Goal: Task Accomplishment & Management: Manage account settings

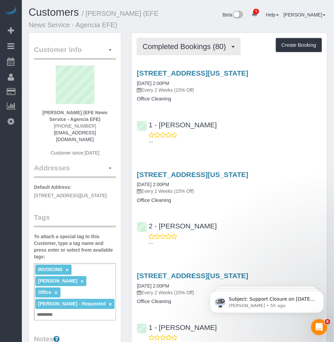
click at [206, 48] on span "Completed Bookings (80)" at bounding box center [185, 46] width 87 height 8
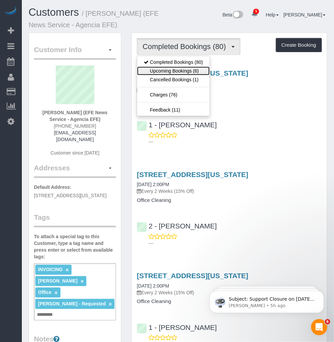
click at [184, 70] on link "Upcoming Bookings (6)" at bounding box center [173, 70] width 73 height 9
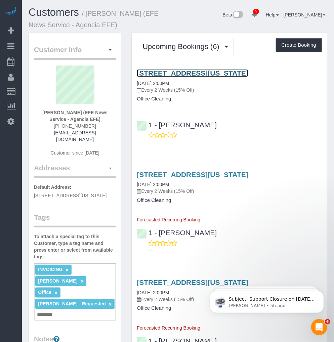
click at [188, 74] on link "25 West 43rd Street, Suite 1114, New York, NY 10036" at bounding box center [192, 73] width 111 height 8
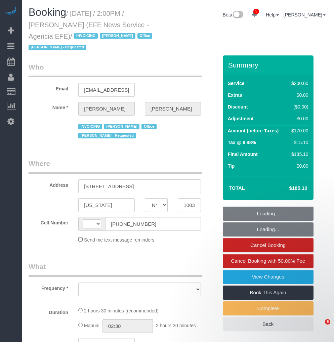
select select "NY"
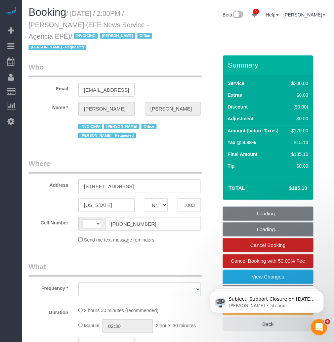
select select "string:[GEOGRAPHIC_DATA]"
select select "object:672"
select select "number:89"
select select "number:90"
select select "number:15"
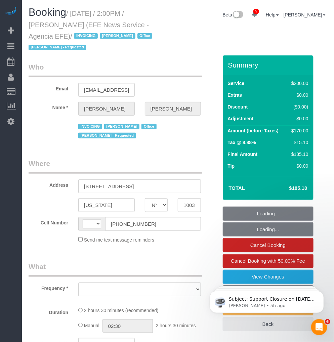
select select "number:7"
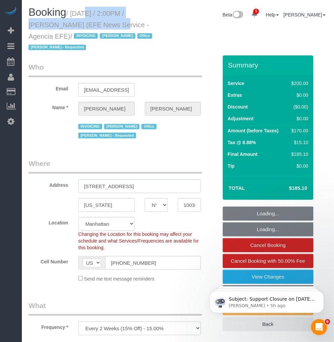
select select "34507"
select select "150"
select select "spot1"
select select "object:1303"
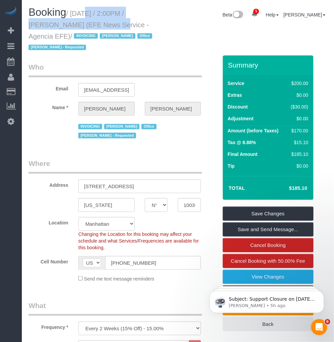
drag, startPoint x: 73, startPoint y: 12, endPoint x: 71, endPoint y: 36, distance: 23.9
click at [71, 36] on small "/ [DATE] / 2:00PM / [PERSON_NAME] (EFE News Service - Agencia EFE) / INVOICING …" at bounding box center [92, 31] width 126 height 42
copy small "[DATE] / 2:00PM / [PERSON_NAME] (EFE News Service - Agencia EFE)"
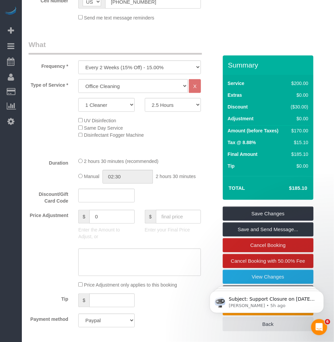
scroll to position [298, 0]
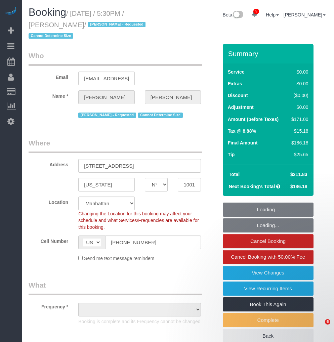
select select "NY"
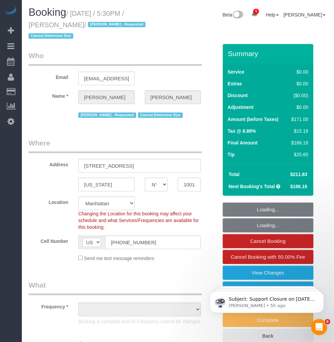
select select "2"
select select "object:1385"
select select "number:58"
select select "number:72"
select select "number:15"
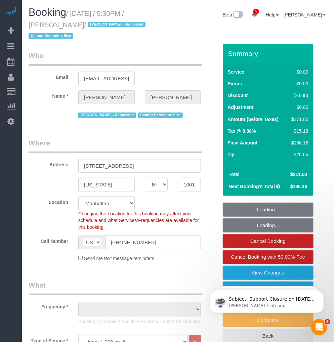
select select "number:6"
select select "2"
select select "string:stripe-pm_1Rh9oP4VGloSiKo7FuGIGsGr"
drag, startPoint x: 64, startPoint y: 24, endPoint x: 26, endPoint y: 24, distance: 37.9
click at [26, 24] on div "Booking / August 26, 2025 / 5:30PM / Allison Neal / Alketa Tomaj - Requested Ca…" at bounding box center [100, 25] width 154 height 37
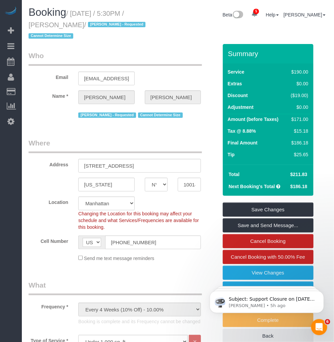
click at [43, 109] on div "Alketa Tomaj - Requested Cannot Determine Size" at bounding box center [122, 114] width 199 height 10
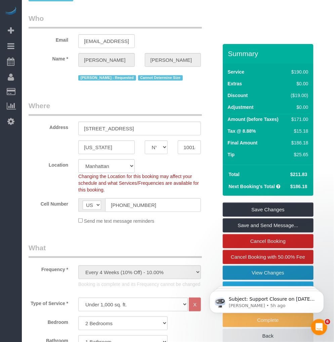
click at [264, 266] on link "View Changes" at bounding box center [268, 273] width 91 height 14
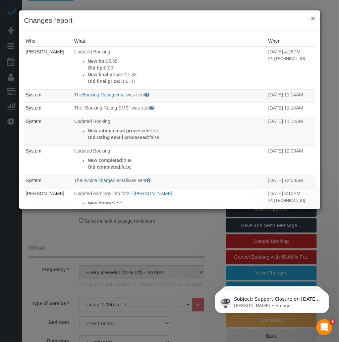
click at [313, 18] on button "×" at bounding box center [313, 18] width 4 height 7
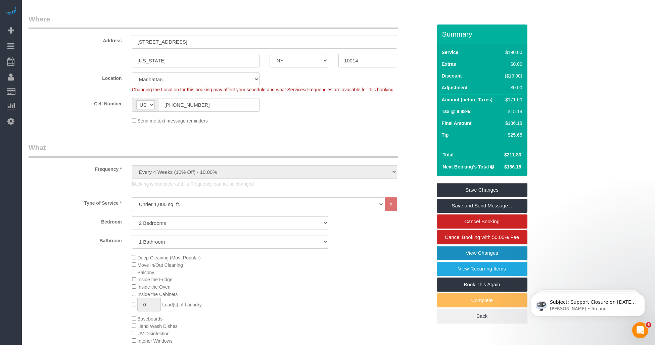
scroll to position [30, 0]
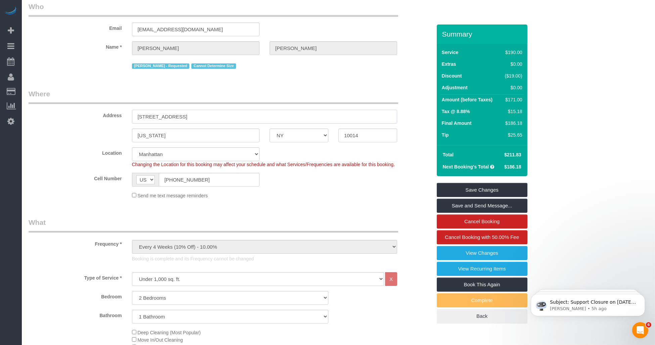
drag, startPoint x: 175, startPoint y: 115, endPoint x: 132, endPoint y: 115, distance: 43.3
click at [132, 115] on input "95 Horatio Street, Apt. 208" at bounding box center [264, 117] width 265 height 14
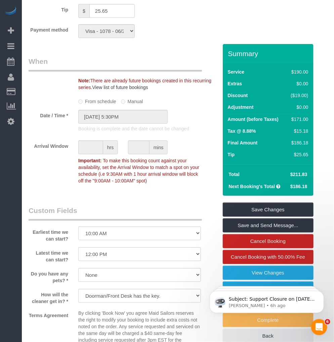
scroll to position [783, 0]
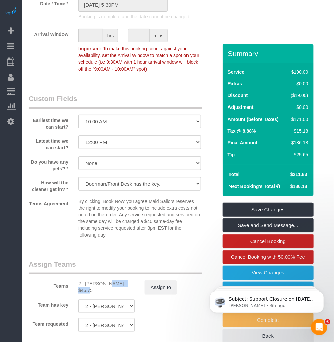
drag, startPoint x: 85, startPoint y: 279, endPoint x: 111, endPoint y: 280, distance: 26.9
click at [111, 280] on div "2 - Alketa Tomaj - $46.75" at bounding box center [106, 286] width 56 height 13
copy div "Alketa Tomaj"
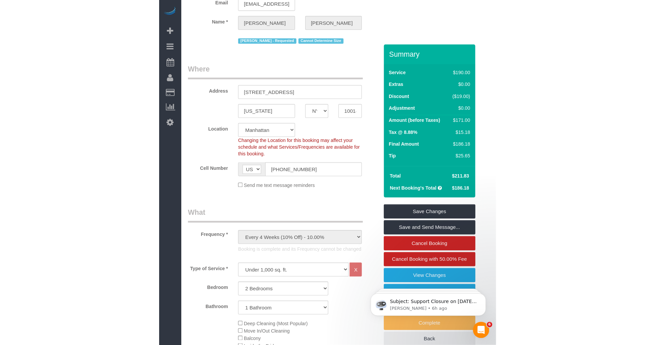
scroll to position [0, 0]
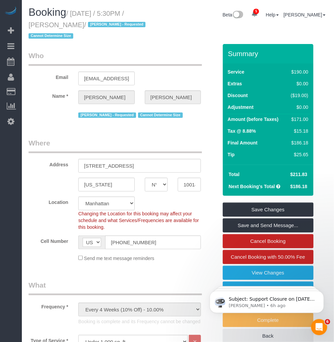
drag, startPoint x: 65, startPoint y: 24, endPoint x: 31, endPoint y: 25, distance: 34.2
click at [31, 25] on small "/ August 26, 2025 / 5:30PM / Allison Neal / Alketa Tomaj - Requested Cannot Det…" at bounding box center [88, 25] width 119 height 30
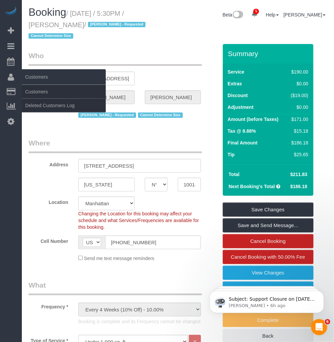
copy small "Allison Neal"
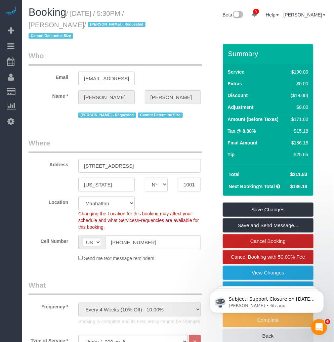
drag, startPoint x: 296, startPoint y: 141, endPoint x: 310, endPoint y: 142, distance: 14.4
click at [310, 142] on div "Service $190.00 Extras $0.00 Discount ($19.00) Adjustment $0.00 Amount (before …" at bounding box center [268, 113] width 91 height 101
copy table "Service $190.00 Extras $0.00 Discount ($19.00) Adjustment $0.00 Amount (before …"
drag, startPoint x: 64, startPoint y: 25, endPoint x: 29, endPoint y: 25, distance: 35.6
click at [29, 25] on small "/ August 26, 2025 / 5:30PM / Allison Neal / Alketa Tomaj - Requested Cannot Det…" at bounding box center [88, 25] width 119 height 30
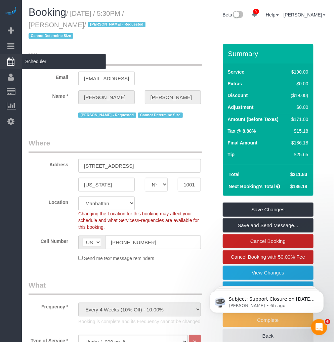
copy small "Allison Neal"
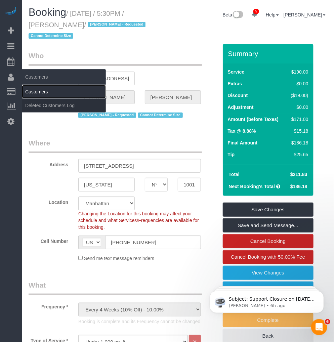
drag, startPoint x: 42, startPoint y: 92, endPoint x: 47, endPoint y: 92, distance: 5.4
click at [42, 92] on link "Customers" at bounding box center [64, 91] width 84 height 13
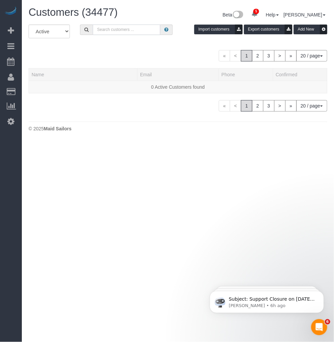
click at [114, 29] on input "text" at bounding box center [126, 30] width 67 height 10
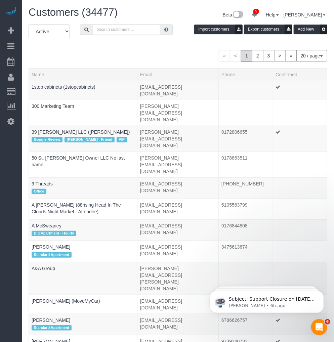
paste input "Allison Neal"
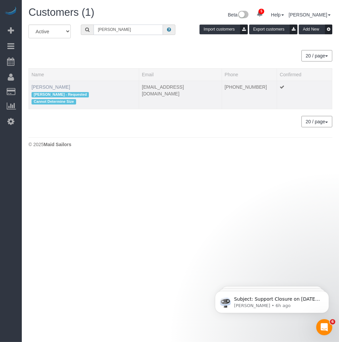
type input "Allison Neal"
click at [41, 86] on link "Allison Neal" at bounding box center [51, 86] width 39 height 5
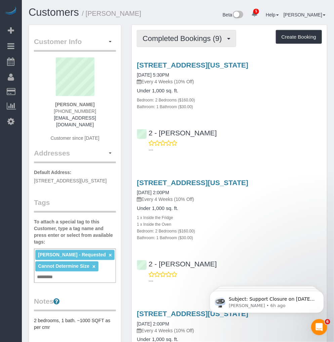
click at [166, 40] on span "Completed Bookings (9)" at bounding box center [183, 38] width 83 height 8
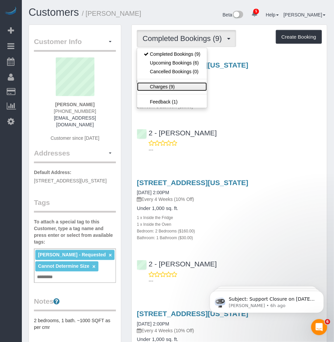
click at [162, 84] on link "Charges (9)" at bounding box center [172, 86] width 70 height 9
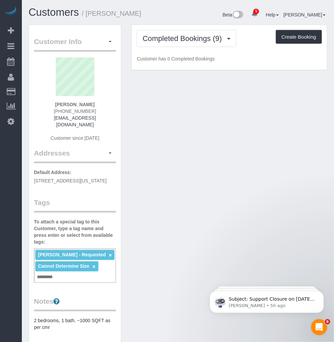
click at [190, 30] on div "Completed Bookings (9) Completed Bookings (9) Upcoming Bookings (6) Cancelled B…" at bounding box center [229, 47] width 195 height 45
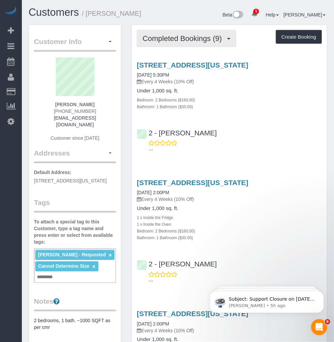
click at [187, 36] on span "Completed Bookings (9)" at bounding box center [183, 38] width 83 height 8
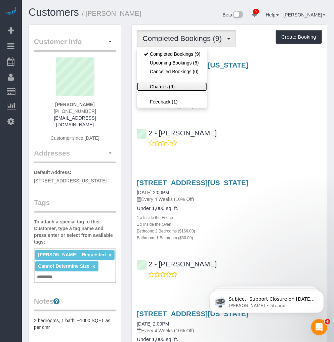
click at [163, 84] on link "Charges (9)" at bounding box center [172, 86] width 70 height 9
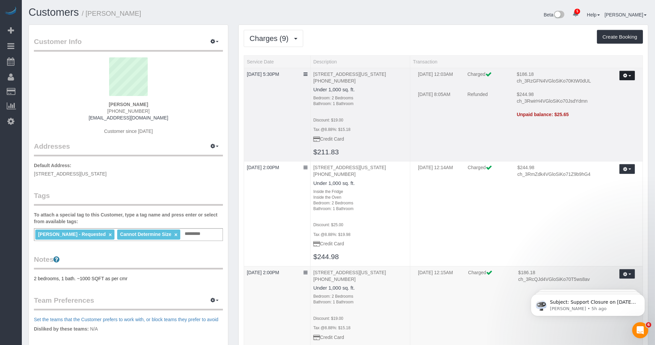
click at [333, 78] on button "button" at bounding box center [626, 76] width 15 height 10
click at [333, 113] on link "Refresh" at bounding box center [607, 112] width 53 height 9
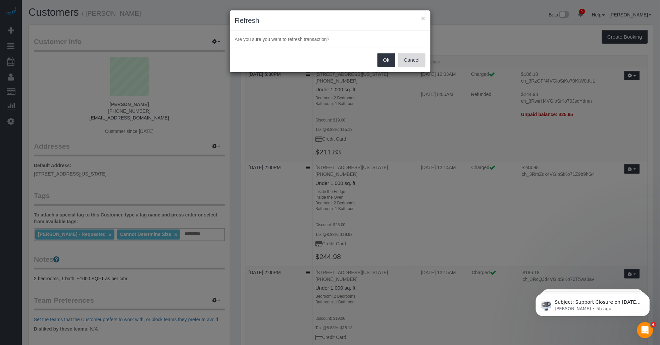
click at [333, 59] on button "Cancel" at bounding box center [411, 60] width 27 height 14
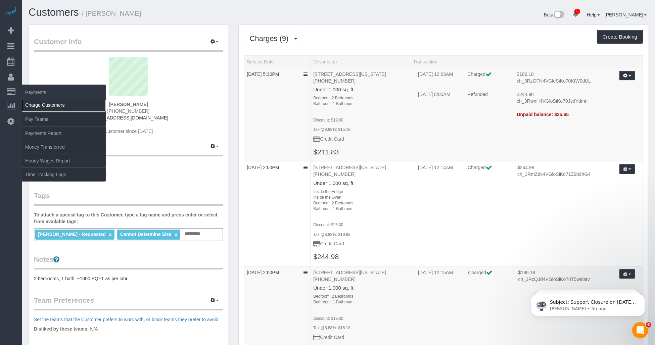
click at [37, 103] on link "Charge Customers" at bounding box center [64, 104] width 84 height 13
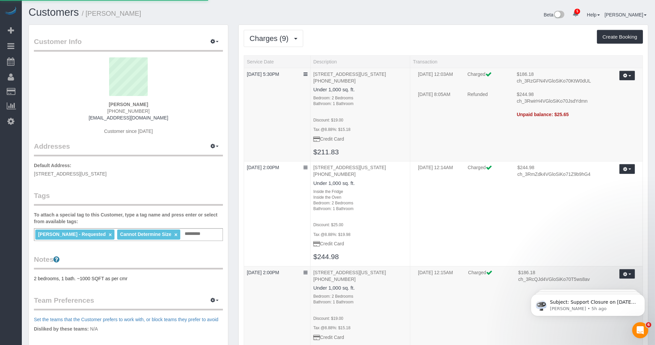
select select
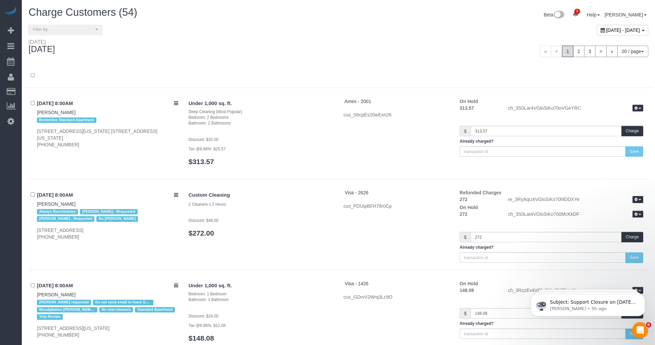
drag, startPoint x: 576, startPoint y: 29, endPoint x: 576, endPoint y: 34, distance: 5.0
click at [333, 29] on span "August 28, 2025 - August 28, 2025" at bounding box center [623, 30] width 34 height 5
type input "**********"
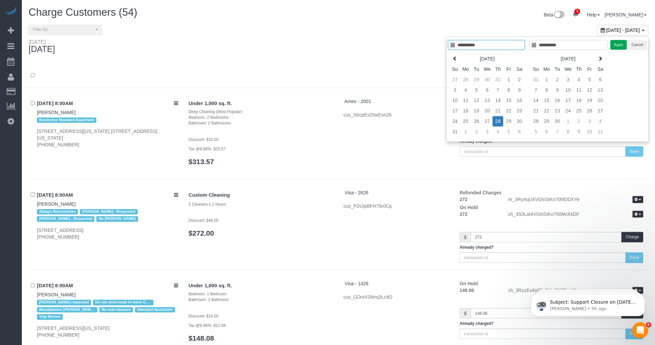
type input "**********"
click at [333, 122] on td "28" at bounding box center [497, 121] width 11 height 10
type input "**********"
click at [333, 123] on td "27" at bounding box center [487, 121] width 11 height 10
type input "**********"
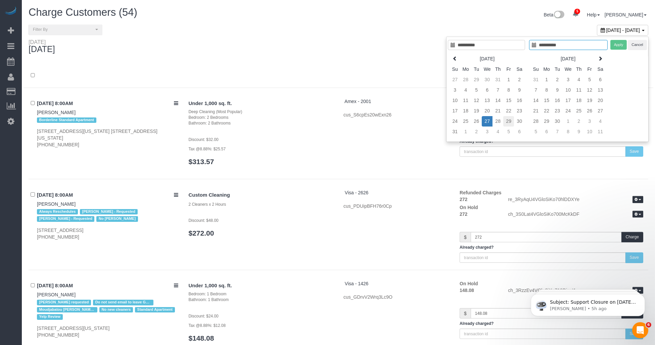
type input "**********"
click at [333, 123] on td "29" at bounding box center [508, 121] width 11 height 10
click at [333, 42] on button "Apply" at bounding box center [618, 45] width 17 height 10
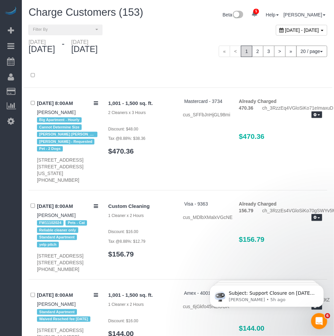
click at [189, 64] on div "« < 1 2 3 > » 20 / page 10 / page 20 / page 30 / page 40 / page 50 / page 100 /…" at bounding box center [255, 51] width 154 height 25
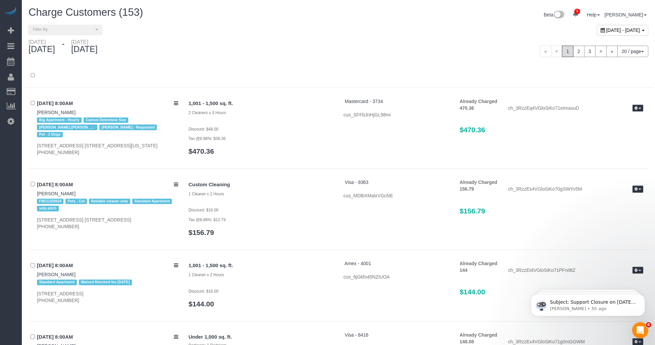
click at [333, 45] on div "« < 1 2 3 > » 20 / page 10 / page 20 / page 30 / page 40 / page 50 / page 100 /…" at bounding box center [495, 51] width 315 height 25
click at [333, 23] on div "Beta 5 Your Notifications You have 0 alerts × You have 3 to charge for 08/27/20…" at bounding box center [495, 16] width 315 height 18
click at [333, 29] on span "August 27, 2025 - August 29, 2025" at bounding box center [623, 30] width 34 height 5
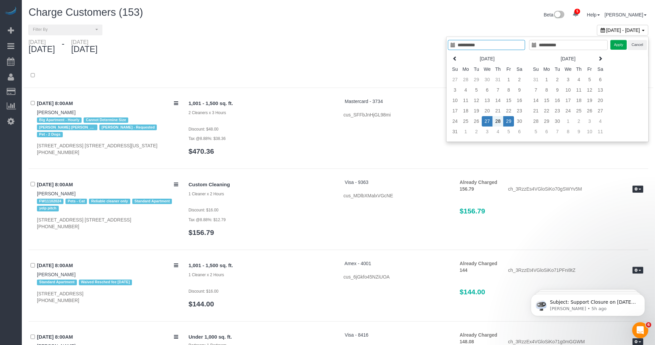
type input "**********"
click at [333, 121] on td "27" at bounding box center [487, 121] width 11 height 10
type input "**********"
click at [333, 120] on td "29" at bounding box center [508, 121] width 11 height 10
click at [333, 45] on button "Apply" at bounding box center [618, 45] width 17 height 10
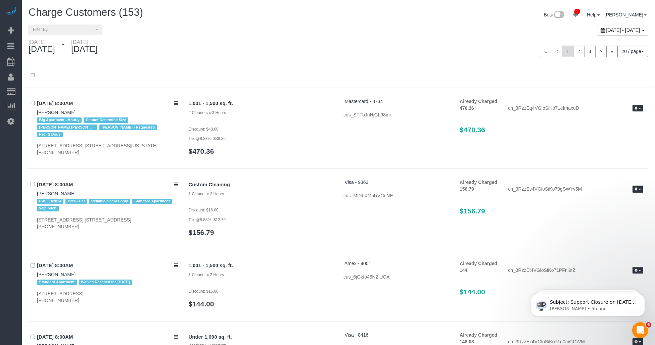
drag, startPoint x: 421, startPoint y: 52, endPoint x: 452, endPoint y: 31, distance: 37.2
click at [333, 48] on div "« < 1 2 3 > » 20 / page 10 / page 20 / page 30 / page 40 / page 50 / page 100 /…" at bounding box center [495, 51] width 305 height 11
drag, startPoint x: 368, startPoint y: 49, endPoint x: 403, endPoint y: 31, distance: 40.5
click at [333, 47] on div "« < 1 2 3 > » 20 / page 10 / page 20 / page 30 / page 40 / page 50 / page 100 /…" at bounding box center [495, 51] width 305 height 11
click at [333, 31] on span "August 27, 2025 - August 29, 2025" at bounding box center [623, 30] width 34 height 5
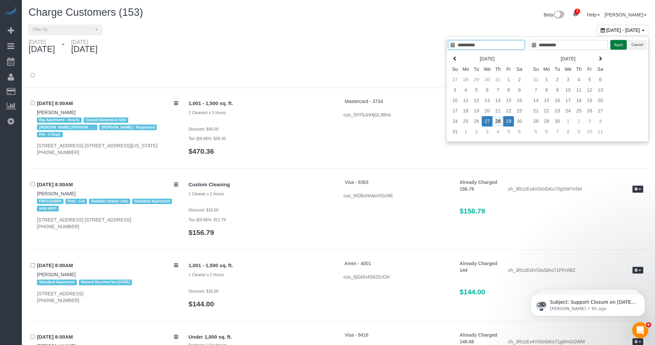
click at [333, 44] on button "Apply" at bounding box center [618, 45] width 17 height 10
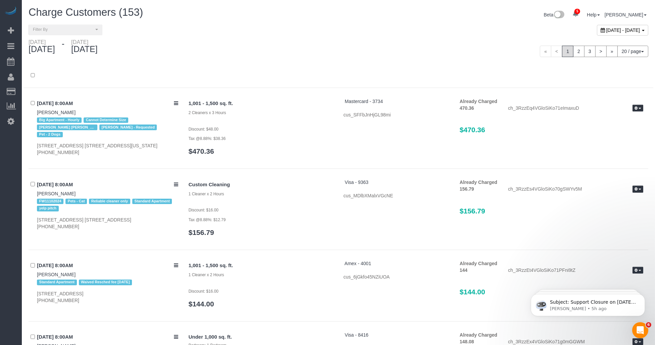
click at [333, 30] on span "August 27, 2025 - August 29, 2025" at bounding box center [623, 30] width 34 height 5
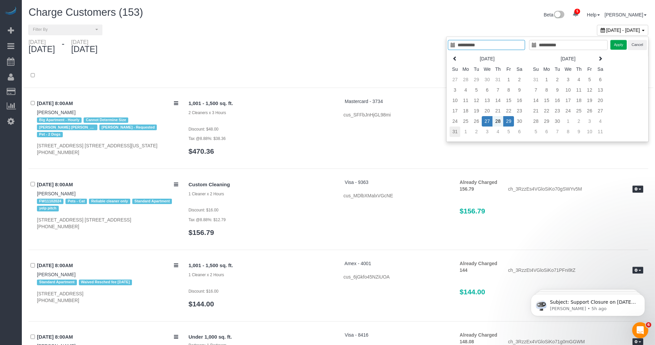
type input "**********"
click at [333, 132] on td "31" at bounding box center [454, 132] width 11 height 10
type input "**********"
click at [333, 118] on td "26" at bounding box center [476, 121] width 11 height 10
type input "**********"
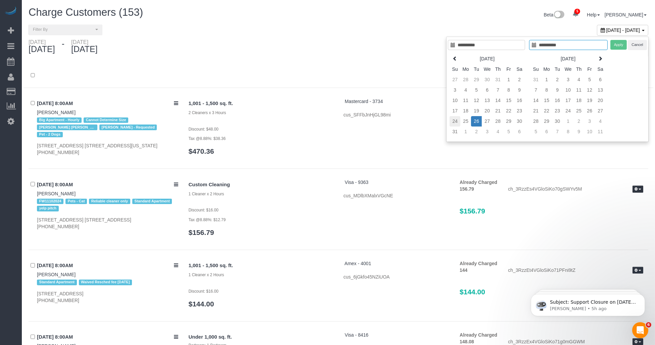
type input "**********"
click at [333, 123] on td "24" at bounding box center [454, 121] width 11 height 10
type input "**********"
click at [333, 112] on td "20" at bounding box center [487, 111] width 11 height 10
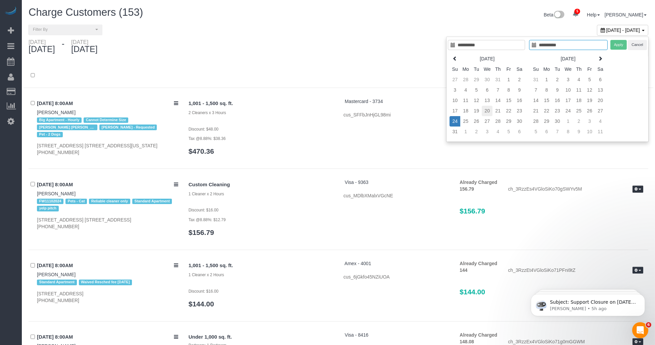
type input "**********"
click at [333, 130] on td "31" at bounding box center [454, 132] width 11 height 10
click at [333, 45] on button "Apply" at bounding box center [618, 45] width 17 height 10
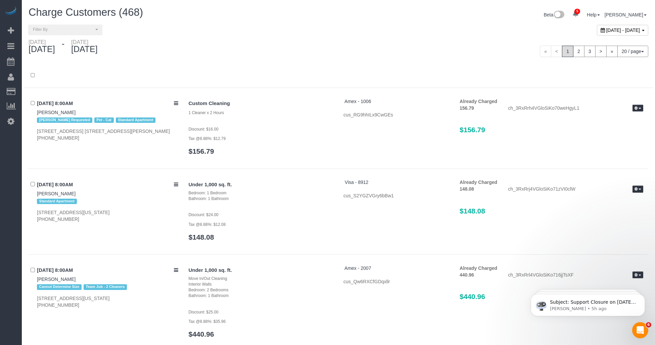
click at [333, 32] on span "August 20, 2025 - August 31, 2025" at bounding box center [623, 30] width 34 height 5
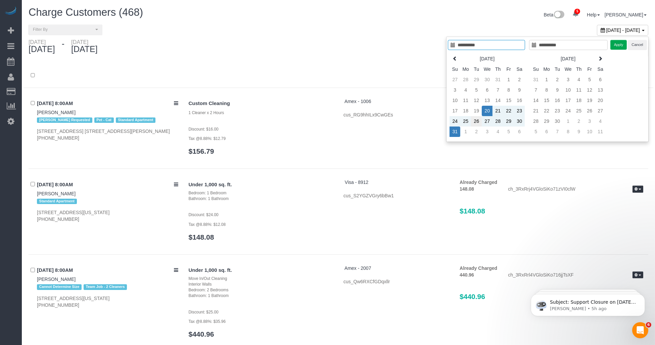
type input "**********"
click at [333, 121] on td "26" at bounding box center [476, 121] width 11 height 10
type input "**********"
click at [333, 121] on td "26" at bounding box center [476, 121] width 11 height 10
type input "**********"
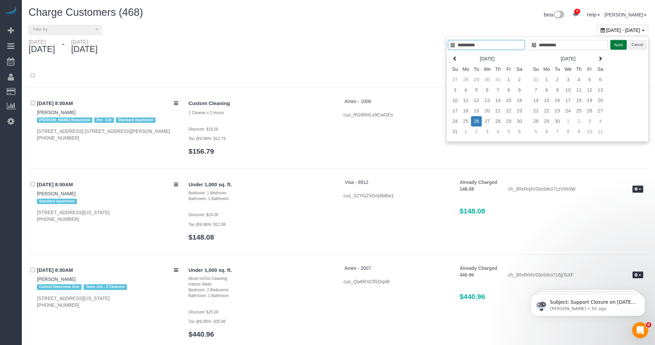
click at [333, 45] on button "Apply" at bounding box center [618, 45] width 17 height 10
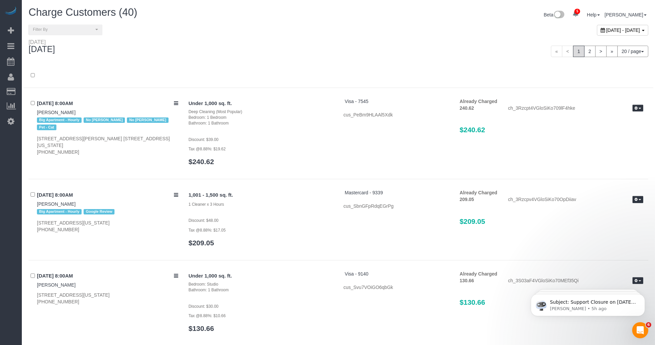
click at [333, 18] on div "Beta 5 Your Notifications You have 0 alerts × You have 3 to charge for 08/27/20…" at bounding box center [495, 16] width 315 height 18
click at [333, 34] on div "August 26, 2025 - August 26, 2025" at bounding box center [495, 32] width 315 height 14
click at [333, 37] on div "August 26, 2025 - August 26, 2025" at bounding box center [495, 32] width 315 height 14
click at [333, 30] on div "August 26, 2025 - August 26, 2025" at bounding box center [495, 32] width 315 height 14
click at [84, 28] on span "Filter By" at bounding box center [63, 30] width 61 height 6
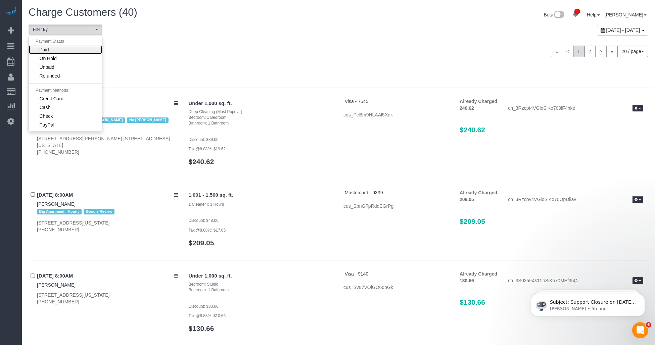
click at [50, 48] on link "Paid" at bounding box center [65, 49] width 73 height 9
select select "****"
click at [175, 45] on div "Tuesday August 26, 2025" at bounding box center [180, 48] width 315 height 18
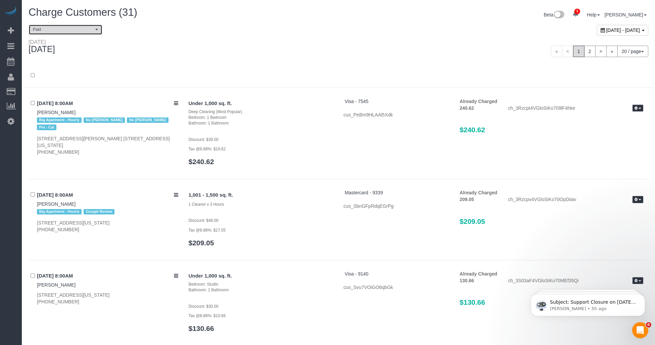
click at [81, 30] on span "Paid" at bounding box center [63, 30] width 61 height 6
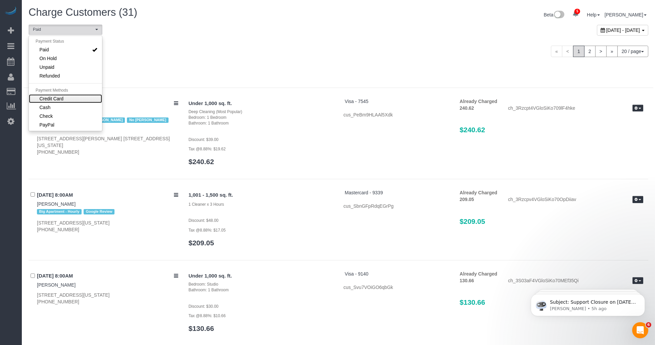
click at [56, 97] on span "Credit Card" at bounding box center [52, 98] width 24 height 7
click at [168, 70] on div at bounding box center [338, 76] width 630 height 24
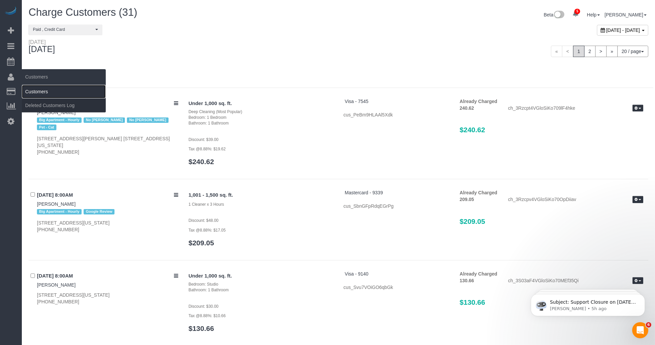
click at [30, 88] on link "Customers" at bounding box center [64, 91] width 84 height 13
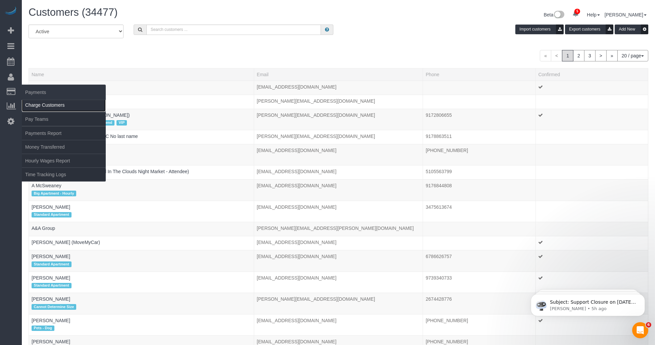
click at [26, 104] on link "Charge Customers" at bounding box center [64, 104] width 84 height 13
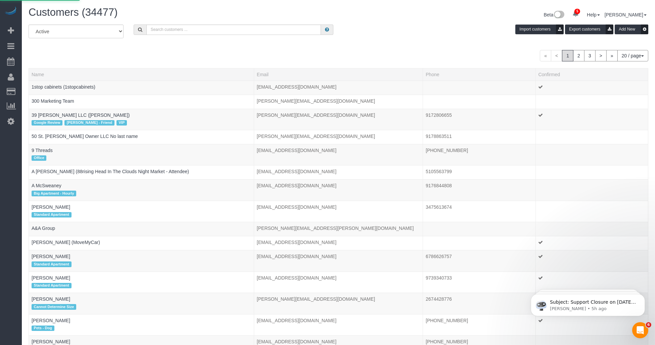
select select
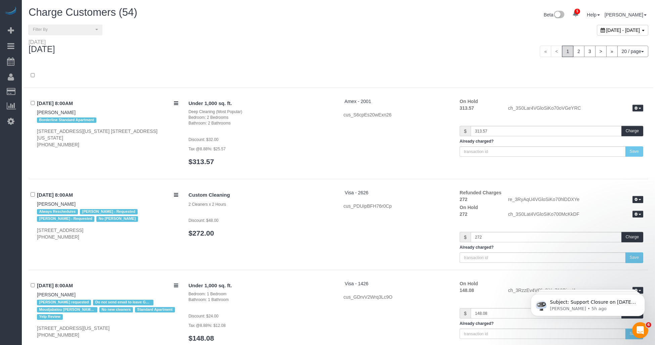
click at [333, 28] on span "August 28, 2025 - August 28, 2025" at bounding box center [623, 30] width 34 height 5
type input "**********"
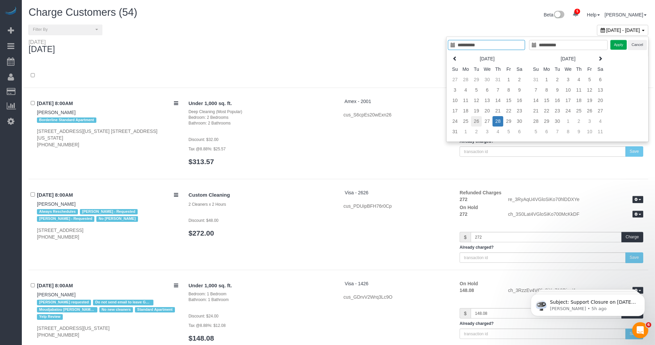
type input "**********"
click at [333, 121] on td "26" at bounding box center [476, 121] width 11 height 10
type input "**********"
click at [333, 121] on td "26" at bounding box center [476, 121] width 11 height 10
click at [333, 44] on button "Apply" at bounding box center [618, 45] width 17 height 10
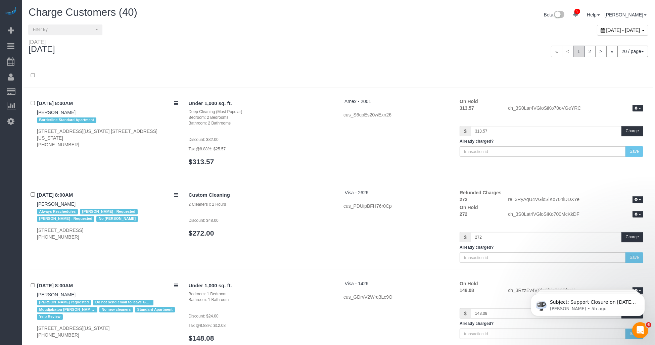
click at [333, 31] on span "August 26, 2025 - August 26, 2025" at bounding box center [623, 30] width 34 height 5
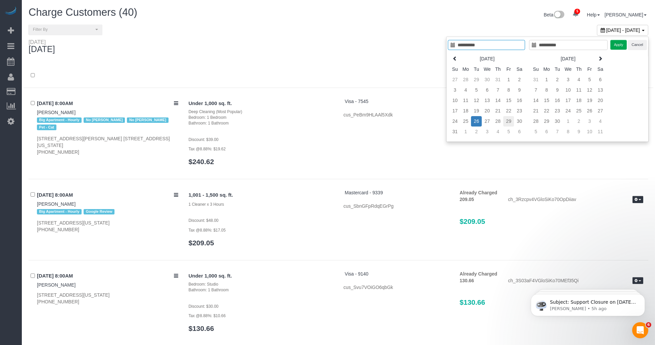
type input "**********"
click at [333, 120] on td "29" at bounding box center [508, 121] width 11 height 10
type input "**********"
click at [333, 119] on td "25" at bounding box center [465, 121] width 11 height 10
type input "**********"
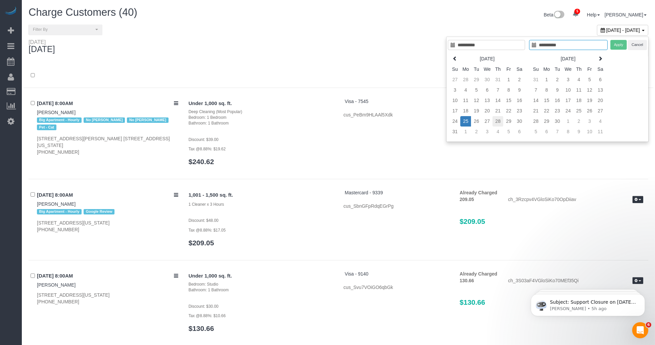
type input "**********"
click at [333, 120] on td "28" at bounding box center [497, 121] width 11 height 10
click at [333, 45] on button "Apply" at bounding box center [618, 45] width 17 height 10
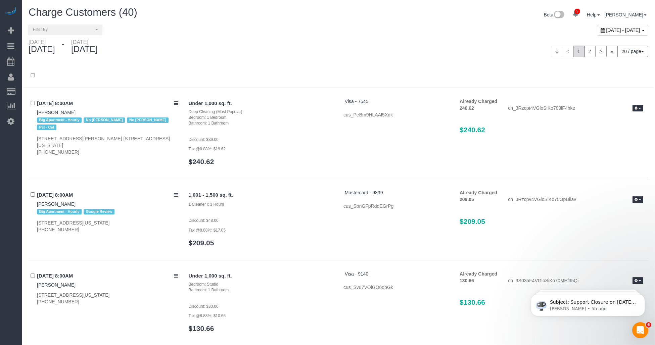
drag, startPoint x: 603, startPoint y: 33, endPoint x: 525, endPoint y: 100, distance: 102.8
click at [333, 32] on span "August 25, 2025 - August 28, 2025" at bounding box center [623, 30] width 34 height 5
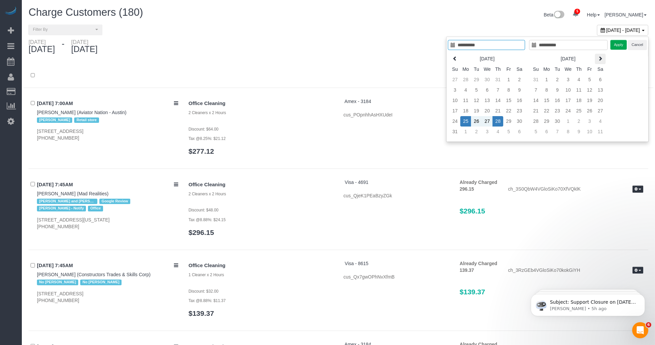
type input "**********"
click at [333, 40] on button "Apply" at bounding box center [618, 45] width 17 height 10
